Goal: Information Seeking & Learning: Check status

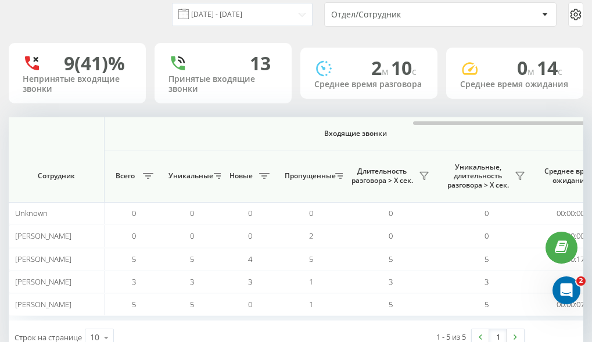
scroll to position [0, 854]
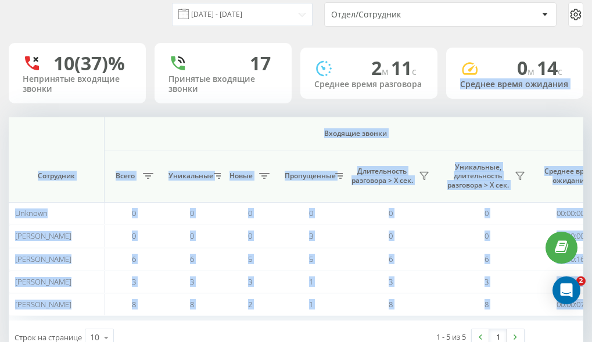
scroll to position [0, 575]
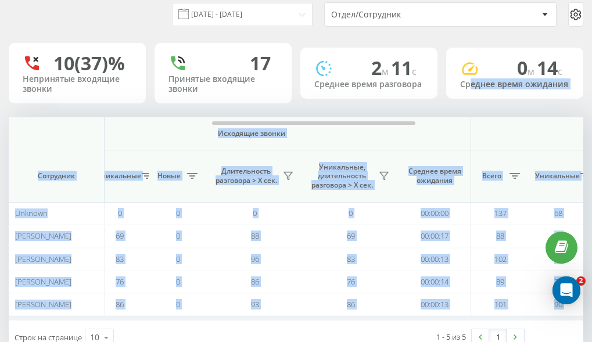
drag, startPoint x: 443, startPoint y: 123, endPoint x: 472, endPoint y: 121, distance: 29.1
click at [472, 121] on div "[DATE] - [DATE] Отдел/Сотрудник 10 (37)% Непринятые входящие звонки 17 Принятые…" at bounding box center [296, 174] width 575 height 360
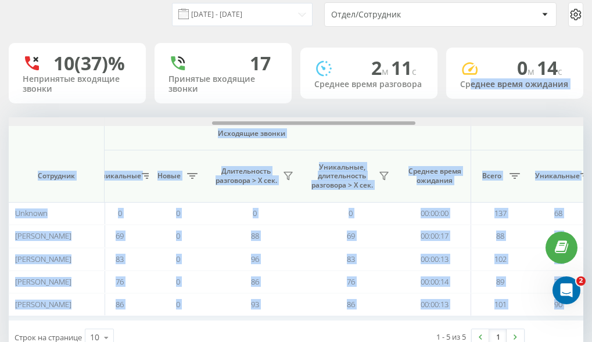
scroll to position [0, 1047]
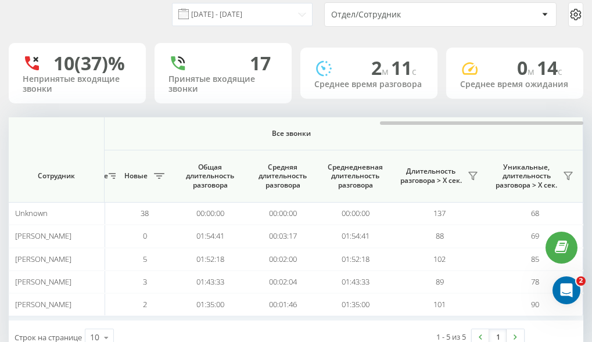
drag, startPoint x: 416, startPoint y: 141, endPoint x: 479, endPoint y: 149, distance: 63.2
click at [463, 137] on div "[DATE] - [DATE] Отдел/Сотрудник 10 (37)% Непринятые входящие звонки 17 Принятые…" at bounding box center [296, 174] width 575 height 360
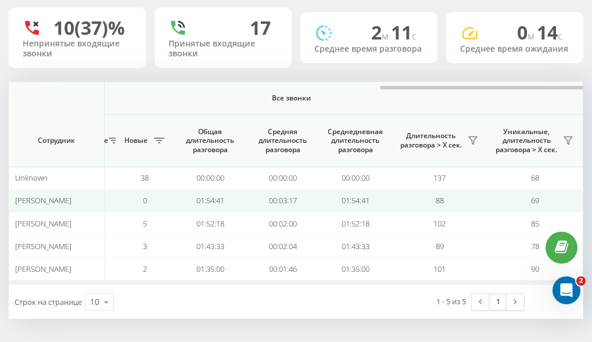
scroll to position [99, 0]
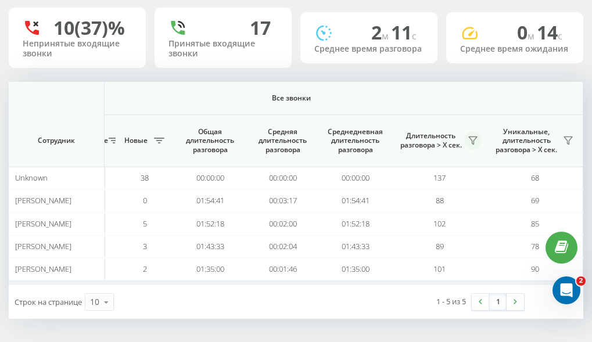
click at [472, 140] on icon at bounding box center [473, 141] width 8 height 8
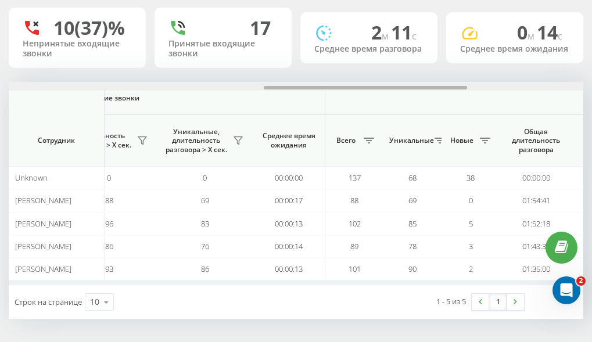
scroll to position [0, 1047]
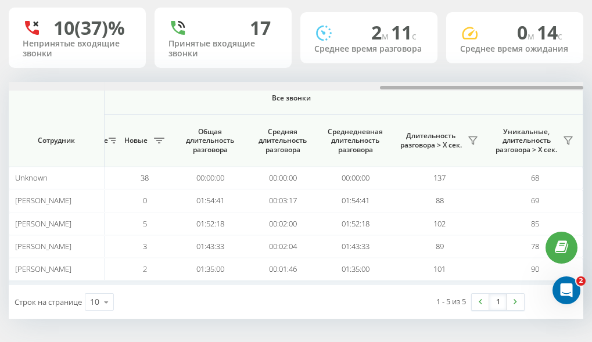
drag, startPoint x: 386, startPoint y: 86, endPoint x: 567, endPoint y: 66, distance: 181.8
click at [567, 66] on div "22.09.2025 - 22.09.2025 Отдел/Сотрудник 10 (37)% Непринятые входящие звонки 17 …" at bounding box center [296, 139] width 575 height 360
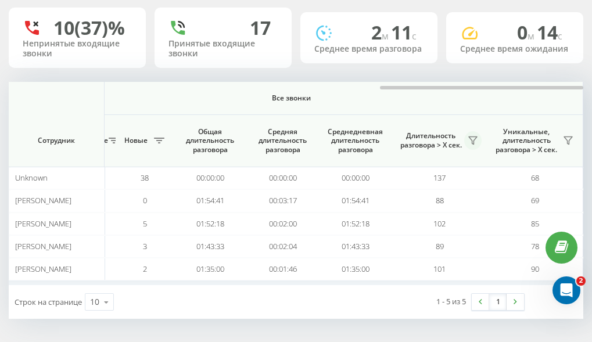
click at [475, 141] on icon at bounding box center [472, 140] width 9 height 9
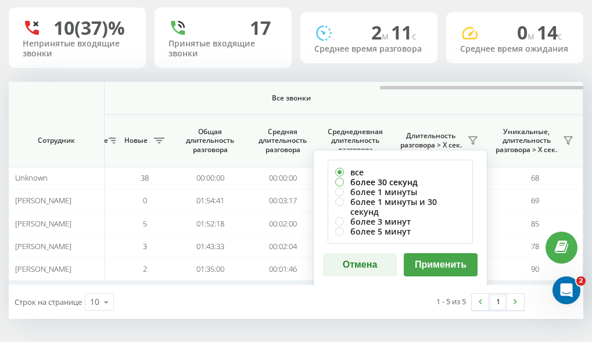
click at [361, 184] on label "более 30 секунд" at bounding box center [400, 182] width 130 height 10
radio input "true"
click at [432, 253] on button "Применить" at bounding box center [441, 264] width 74 height 23
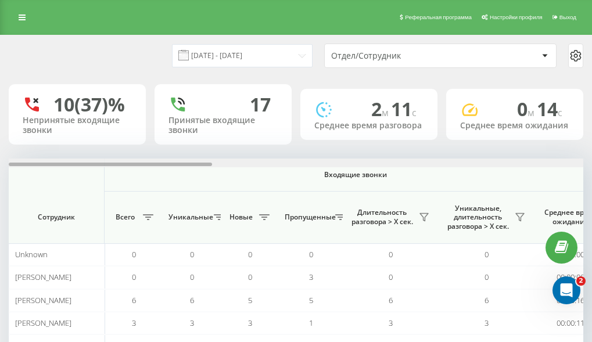
scroll to position [0, 575]
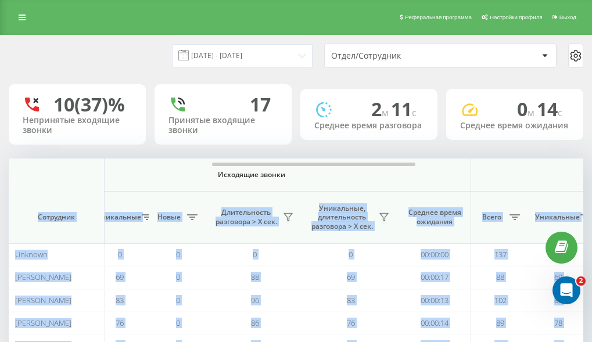
drag, startPoint x: 228, startPoint y: 184, endPoint x: 428, endPoint y: 200, distance: 200.6
click at [449, 200] on div "Входящие звонки Исходящие звонки Все звонки Сотрудник Всего Уникальные Новые Пр…" at bounding box center [296, 260] width 575 height 203
drag, startPoint x: 372, startPoint y: 196, endPoint x: 382, endPoint y: 191, distance: 11.5
click at [374, 180] on span "Исходящие звонки" at bounding box center [252, 174] width 384 height 9
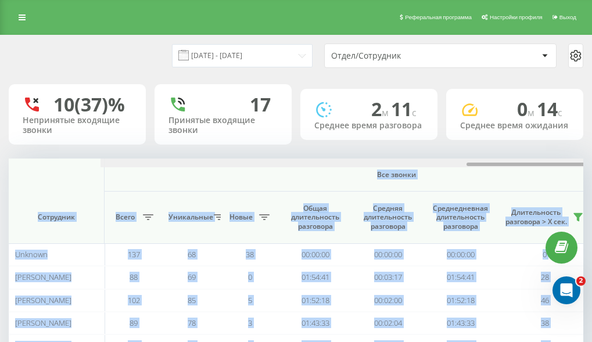
scroll to position [0, 1047]
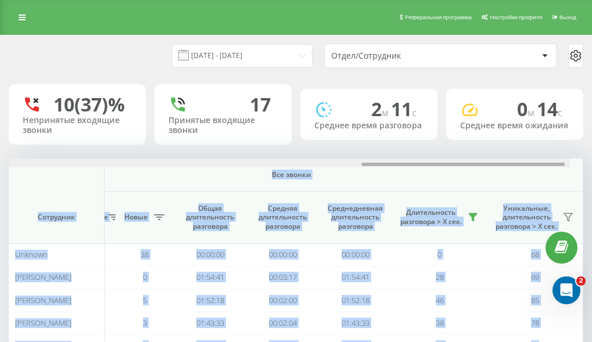
drag, startPoint x: 390, startPoint y: 185, endPoint x: 564, endPoint y: 192, distance: 174.4
click at [565, 191] on div "Входящие звонки Исходящие звонки Все звонки Сотрудник Всего Уникальные Новые Пр…" at bounding box center [296, 260] width 575 height 203
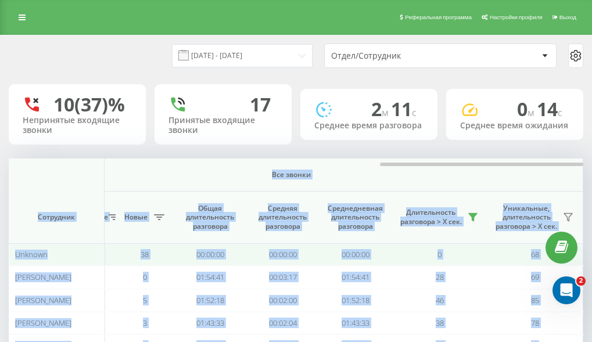
click at [429, 266] on td "0" at bounding box center [440, 254] width 96 height 23
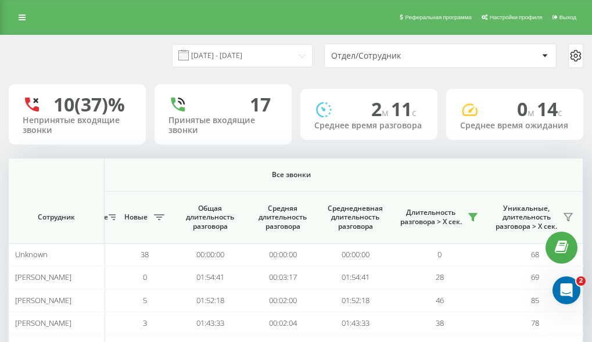
scroll to position [99, 0]
